Goal: Task Accomplishment & Management: Manage account settings

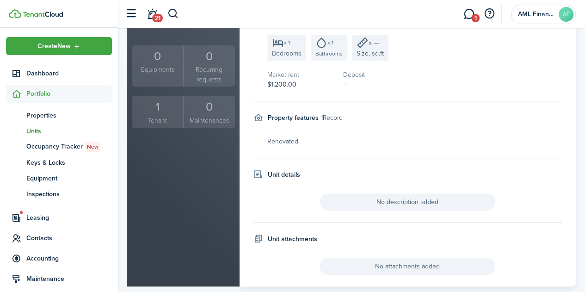
scroll to position [192, 0]
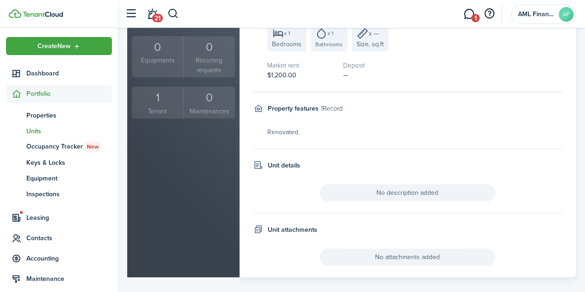
click at [156, 96] on div "1" at bounding box center [157, 98] width 47 height 18
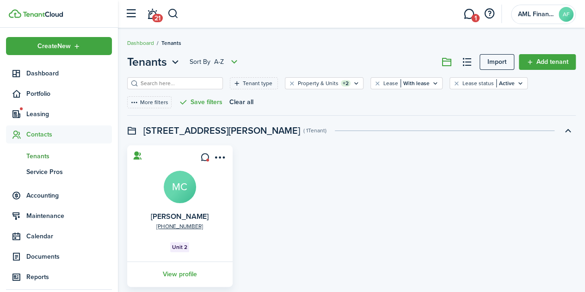
scroll to position [38, 0]
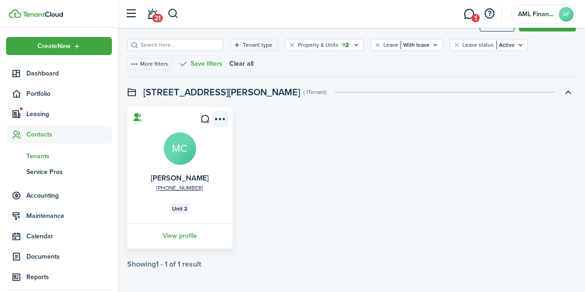
click at [218, 113] on menu-btn-icon "Open menu" at bounding box center [220, 119] width 16 height 16
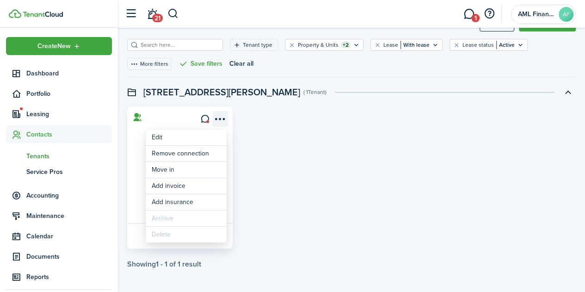
click at [218, 113] on menu-btn-icon "Open menu" at bounding box center [220, 119] width 16 height 16
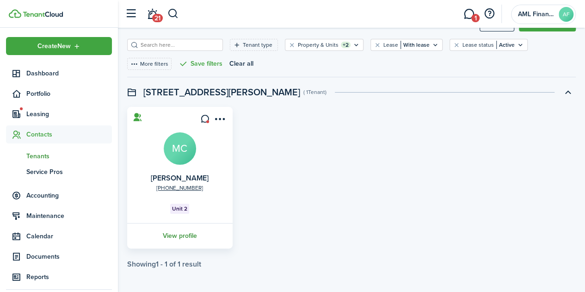
click at [177, 237] on link "View profile" at bounding box center [180, 235] width 108 height 25
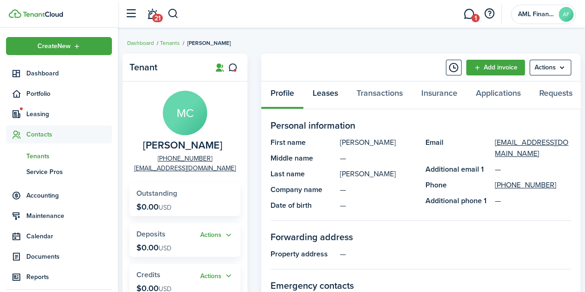
click at [328, 96] on link "Leases" at bounding box center [325, 95] width 44 height 28
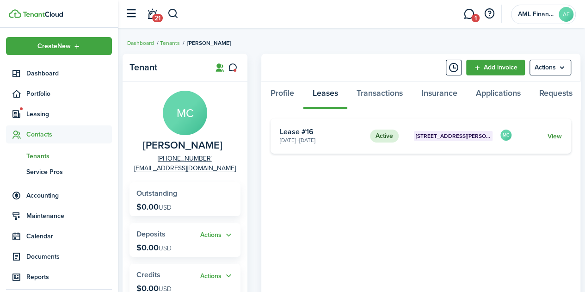
click at [556, 136] on link "View" at bounding box center [555, 136] width 14 height 10
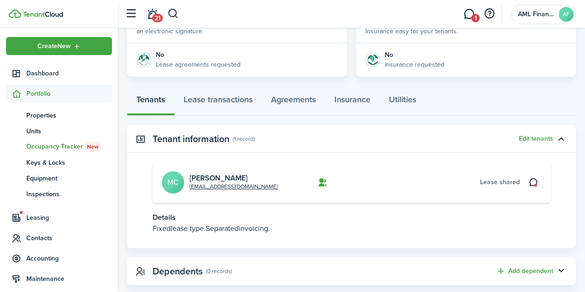
scroll to position [198, 0]
click at [222, 99] on link "Lease transactions" at bounding box center [217, 103] width 87 height 28
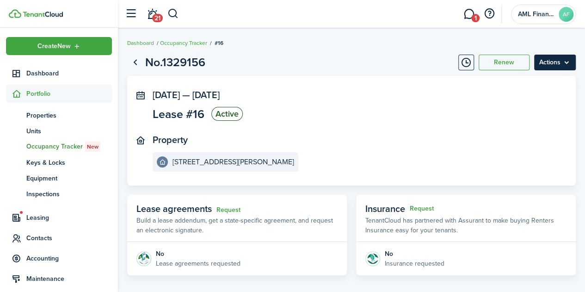
click at [558, 63] on menu-btn "Actions" at bounding box center [555, 63] width 42 height 16
click at [553, 59] on menu-btn "Actions" at bounding box center [555, 63] width 42 height 16
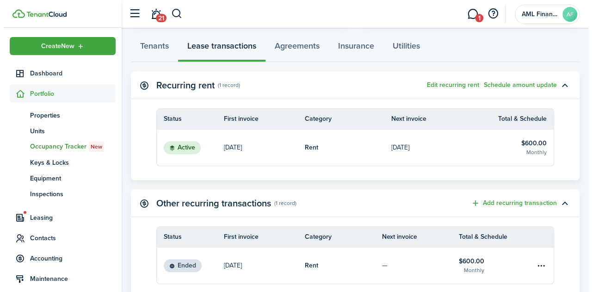
scroll to position [253, 0]
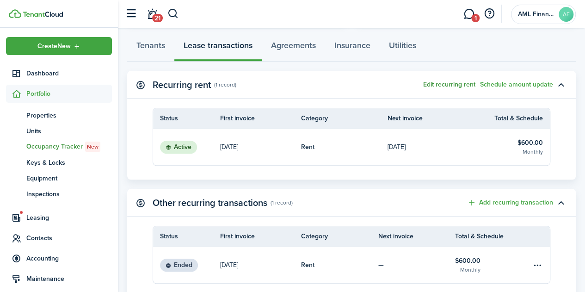
click at [452, 82] on button "Edit recurring rent" at bounding box center [449, 84] width 52 height 7
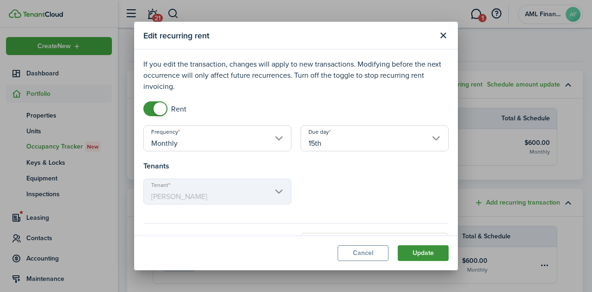
click at [428, 251] on button "Update" at bounding box center [423, 253] width 51 height 16
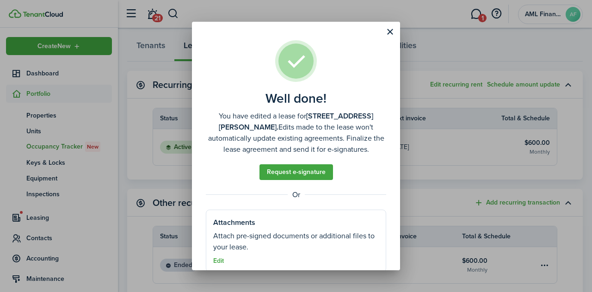
scroll to position [15, 0]
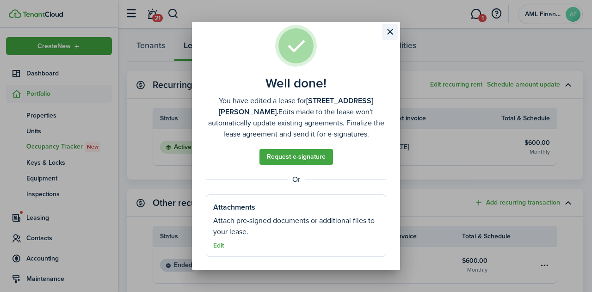
click at [391, 32] on button "Close modal" at bounding box center [390, 32] width 16 height 16
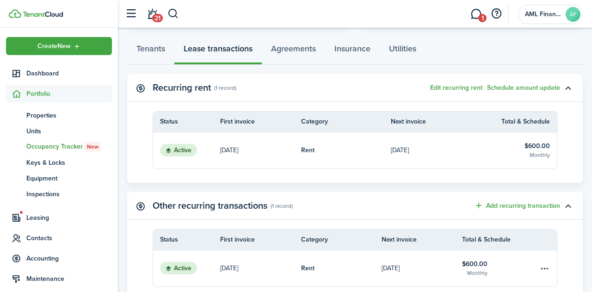
scroll to position [256, 0]
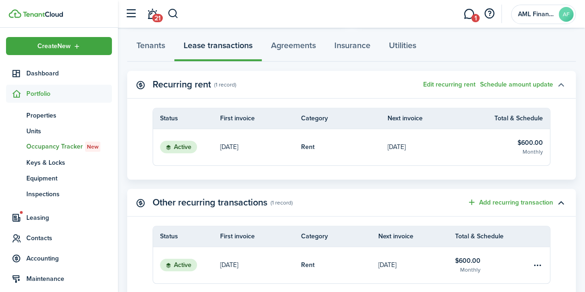
click at [555, 85] on button "button" at bounding box center [561, 85] width 16 height 16
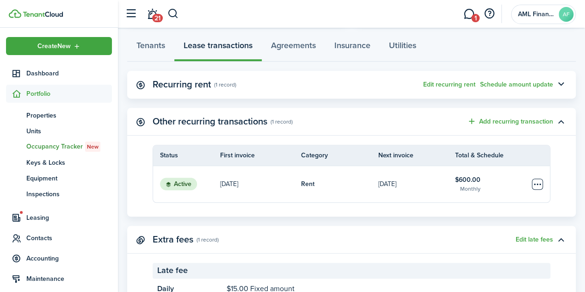
click at [542, 180] on table-menu-btn-icon "Open menu" at bounding box center [537, 184] width 11 height 11
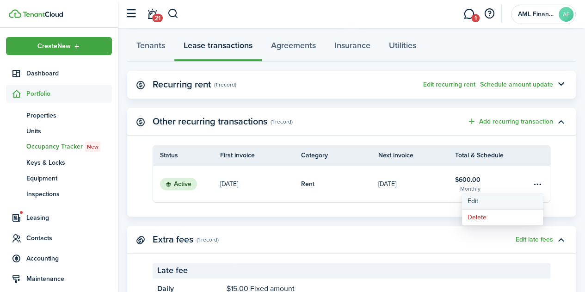
click at [511, 202] on button "Edit" at bounding box center [502, 201] width 81 height 16
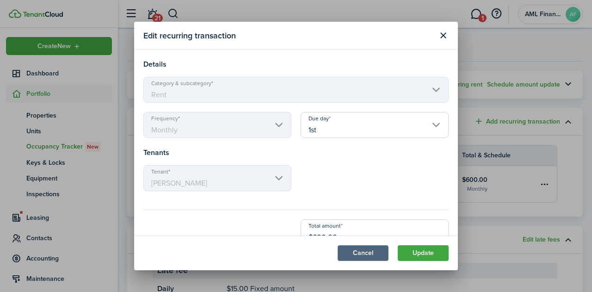
click at [367, 255] on button "Cancel" at bounding box center [363, 253] width 51 height 16
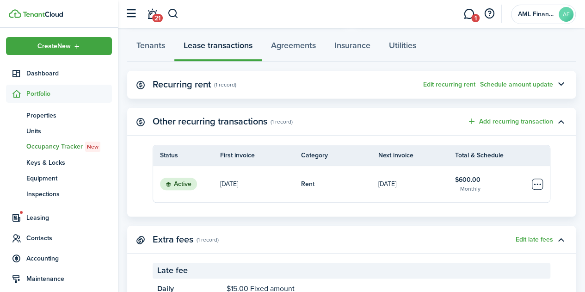
click at [542, 182] on table-menu-btn-icon "Open menu" at bounding box center [537, 184] width 11 height 11
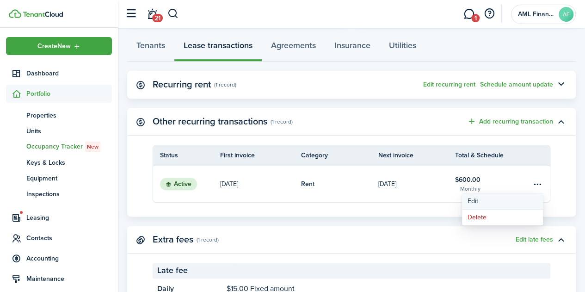
click at [502, 203] on button "Edit" at bounding box center [502, 201] width 81 height 16
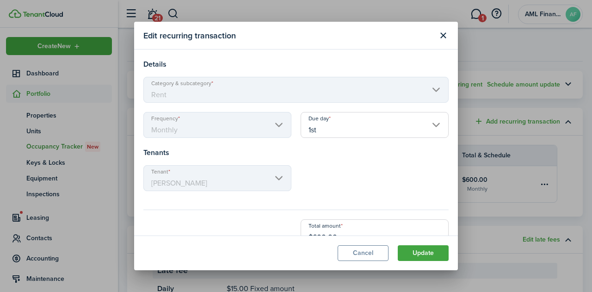
click at [361, 130] on input "1st" at bounding box center [375, 125] width 148 height 26
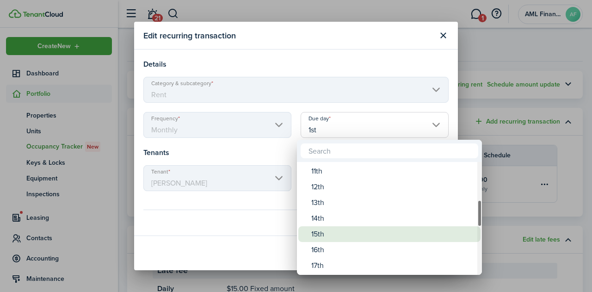
click at [330, 234] on div "15th" at bounding box center [393, 234] width 164 height 16
type input "15th"
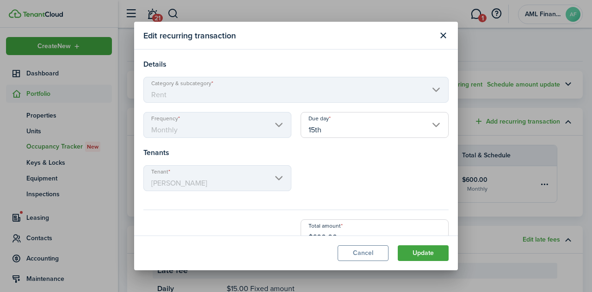
scroll to position [19, 0]
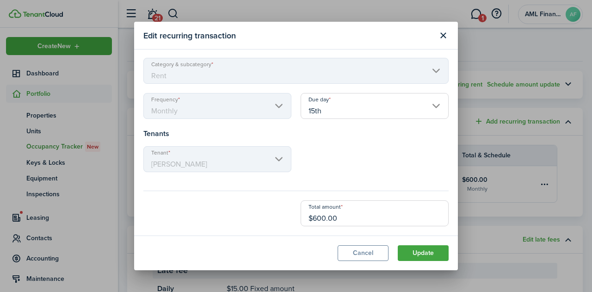
click at [311, 217] on input "$600.00" at bounding box center [375, 213] width 148 height 26
type input "$1,200.00"
click at [426, 254] on button "Update" at bounding box center [423, 253] width 51 height 16
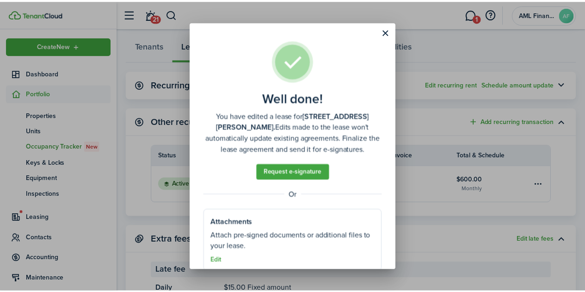
scroll to position [15, 0]
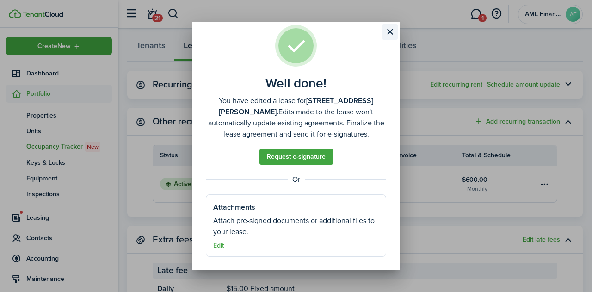
click at [393, 34] on button "Close modal" at bounding box center [390, 32] width 16 height 16
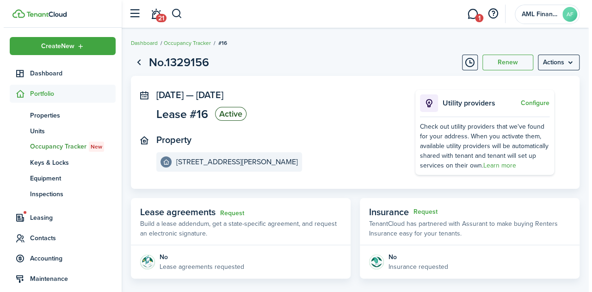
scroll to position [5, 0]
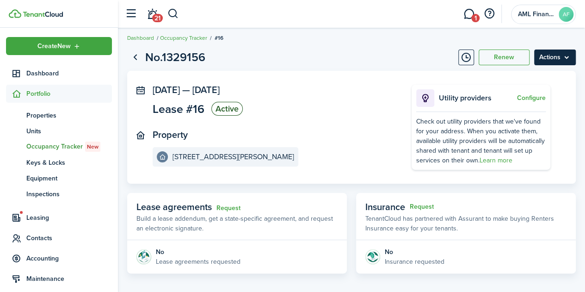
click at [554, 64] on menu-btn "Actions" at bounding box center [555, 57] width 42 height 16
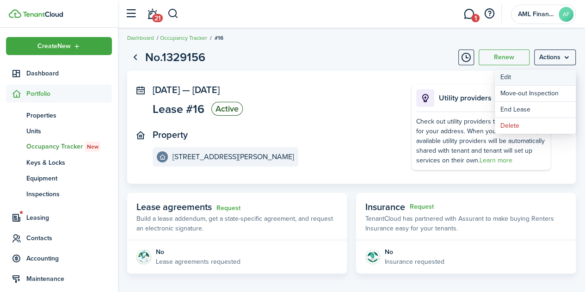
click at [533, 81] on button "Edit" at bounding box center [535, 77] width 81 height 16
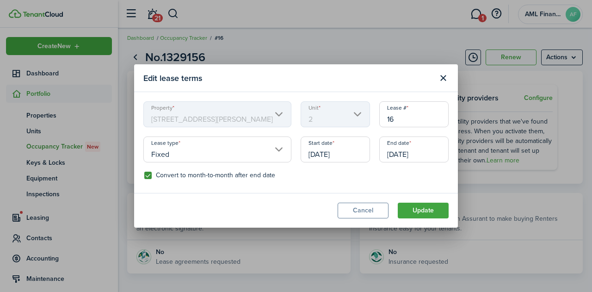
click at [321, 160] on input "[DATE]" at bounding box center [335, 149] width 69 height 26
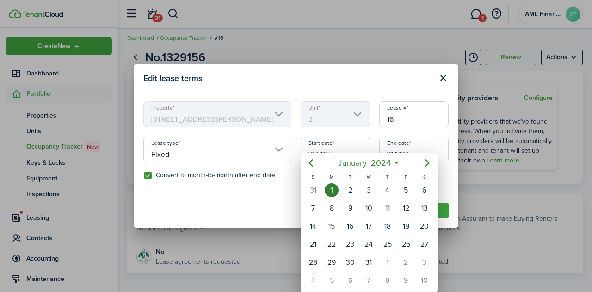
click at [328, 134] on div at bounding box center [296, 146] width 740 height 440
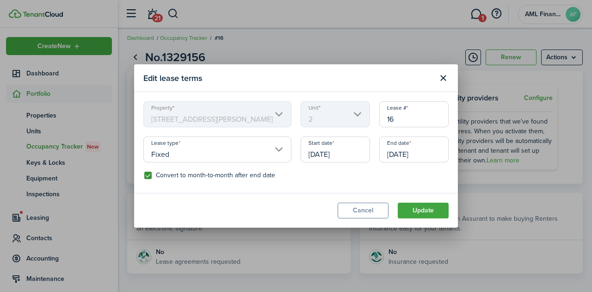
click at [334, 155] on input "[DATE]" at bounding box center [335, 149] width 69 height 26
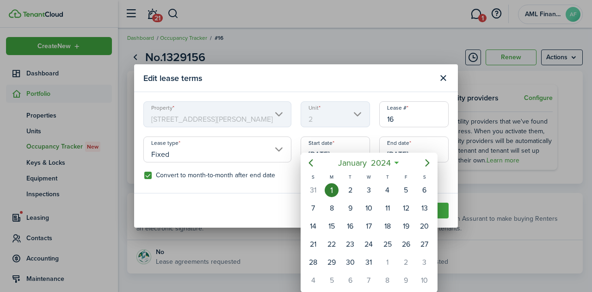
click at [399, 161] on icon at bounding box center [397, 162] width 10 height 9
click at [396, 162] on mbsc-button "[DATE]" at bounding box center [364, 162] width 64 height 17
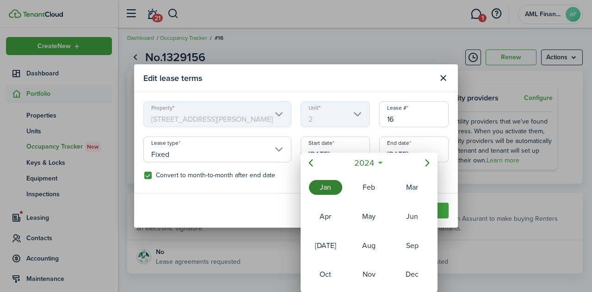
click at [430, 151] on div at bounding box center [296, 146] width 740 height 440
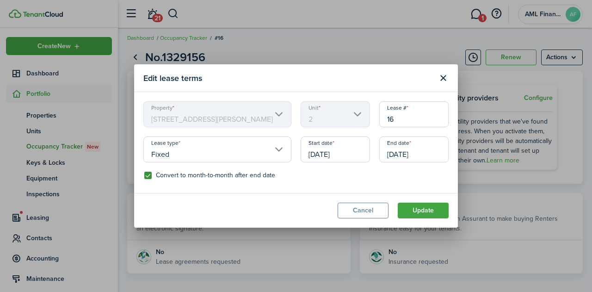
click at [356, 153] on input "[DATE]" at bounding box center [335, 149] width 69 height 26
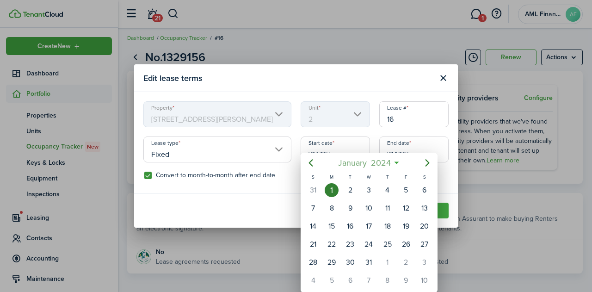
click at [397, 162] on icon at bounding box center [397, 162] width 10 height 9
click at [394, 164] on mbsc-button "[DATE]" at bounding box center [364, 162] width 64 height 17
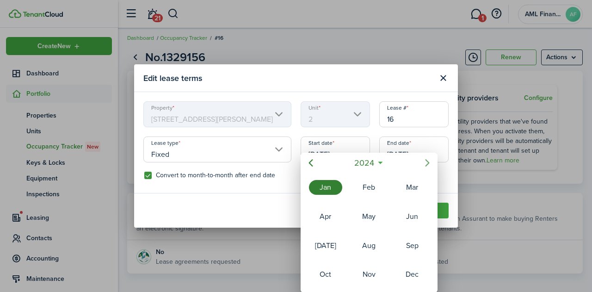
click at [426, 163] on icon "Next page" at bounding box center [427, 162] width 11 height 11
click at [337, 267] on div "Oct" at bounding box center [325, 274] width 33 height 15
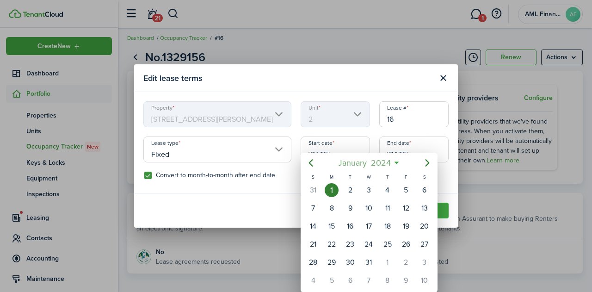
click at [377, 163] on span "2024" at bounding box center [381, 162] width 24 height 17
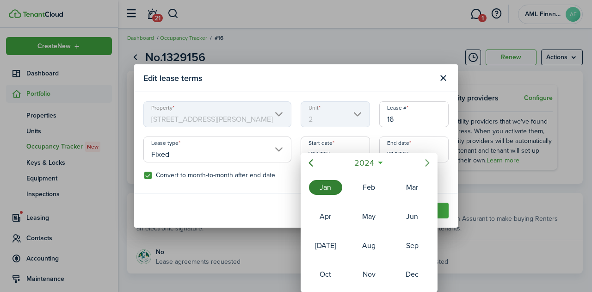
click at [423, 161] on icon "Next page" at bounding box center [427, 162] width 11 height 11
click at [328, 271] on div "Oct" at bounding box center [325, 274] width 33 height 15
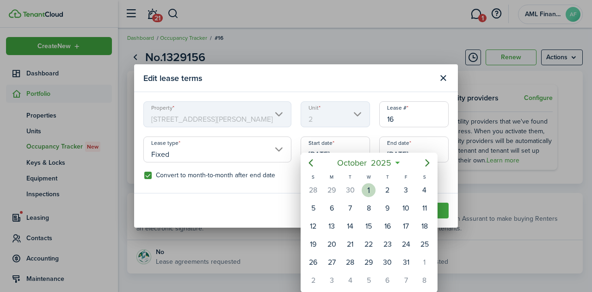
click at [368, 190] on div "1" at bounding box center [369, 190] width 14 height 14
type input "[DATE]"
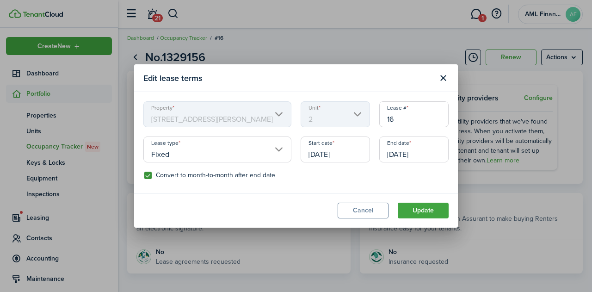
click at [426, 154] on input "[DATE]" at bounding box center [413, 149] width 69 height 26
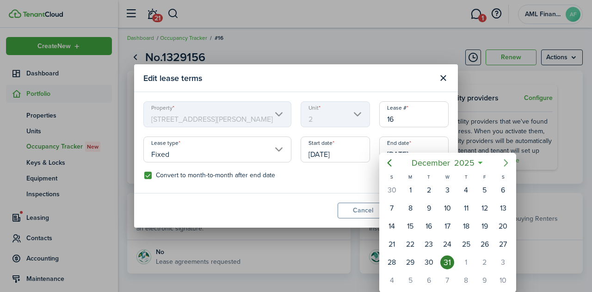
click at [505, 161] on icon "Next page" at bounding box center [505, 162] width 11 height 11
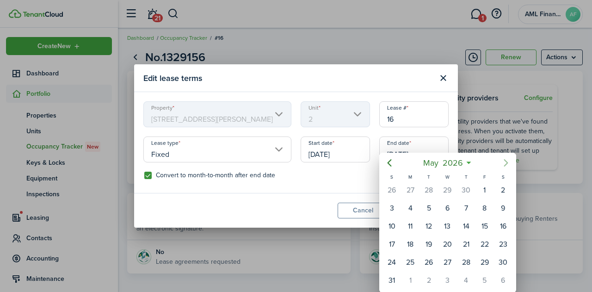
click at [505, 161] on icon "Next page" at bounding box center [505, 162] width 11 height 11
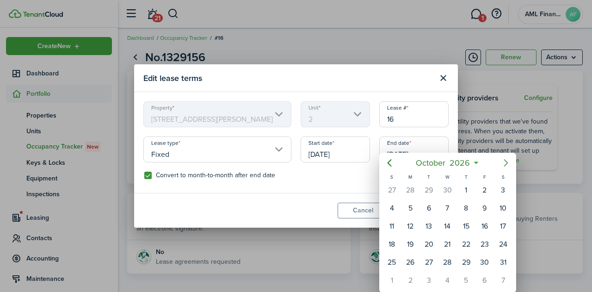
click at [505, 161] on icon "Next page" at bounding box center [505, 162] width 11 height 11
click at [392, 162] on icon "Previous page" at bounding box center [389, 162] width 11 height 11
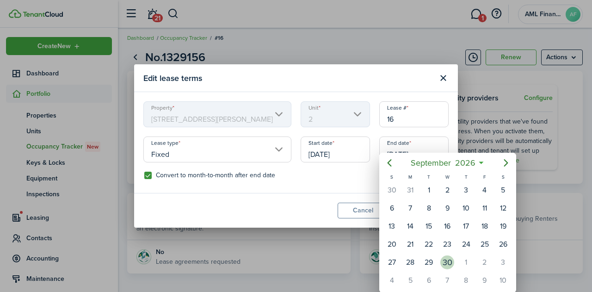
click at [450, 258] on div "30" at bounding box center [447, 262] width 14 height 14
type input "[DATE]"
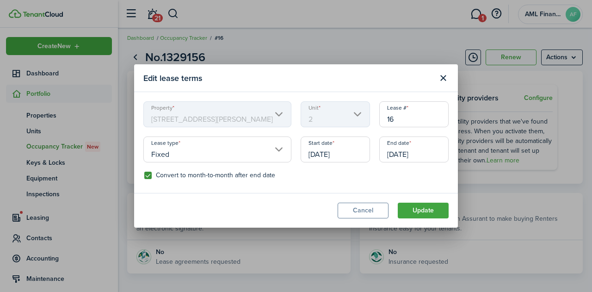
click at [196, 172] on label "Convert to month-to-month after end date" at bounding box center [209, 175] width 131 height 7
click at [144, 175] on input "Convert to month-to-month after end date" at bounding box center [144, 175] width 0 height 0
checkbox input "false"
click at [431, 211] on button "Update" at bounding box center [423, 211] width 51 height 16
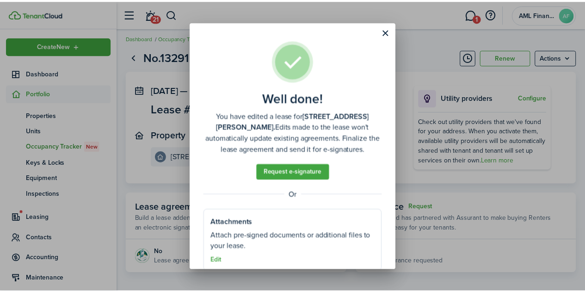
scroll to position [15, 0]
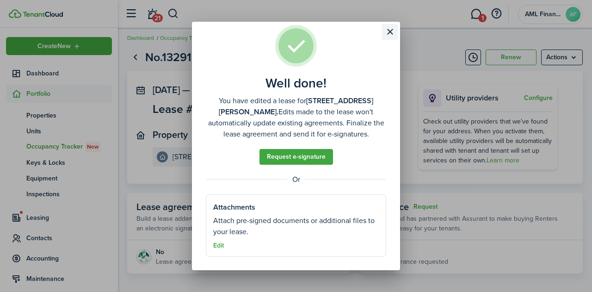
click at [389, 32] on button "Close modal" at bounding box center [390, 32] width 16 height 16
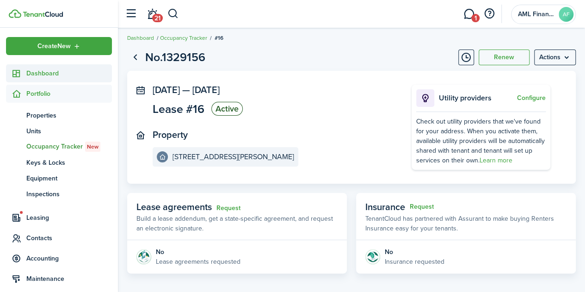
click at [49, 74] on span "Dashboard" at bounding box center [69, 73] width 86 height 10
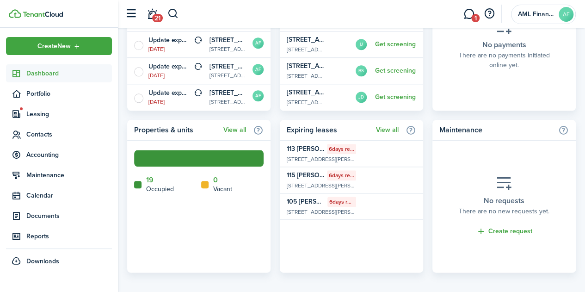
scroll to position [467, 0]
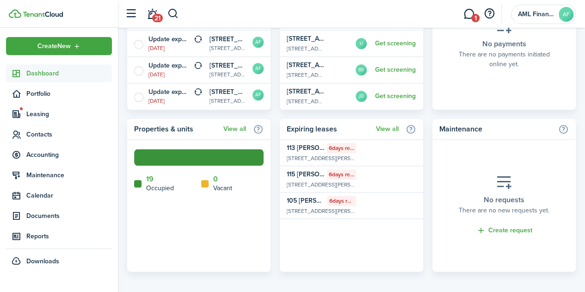
click at [188, 126] on home-widget-title "Properties & units" at bounding box center [176, 128] width 85 height 11
